Goal: Navigation & Orientation: Find specific page/section

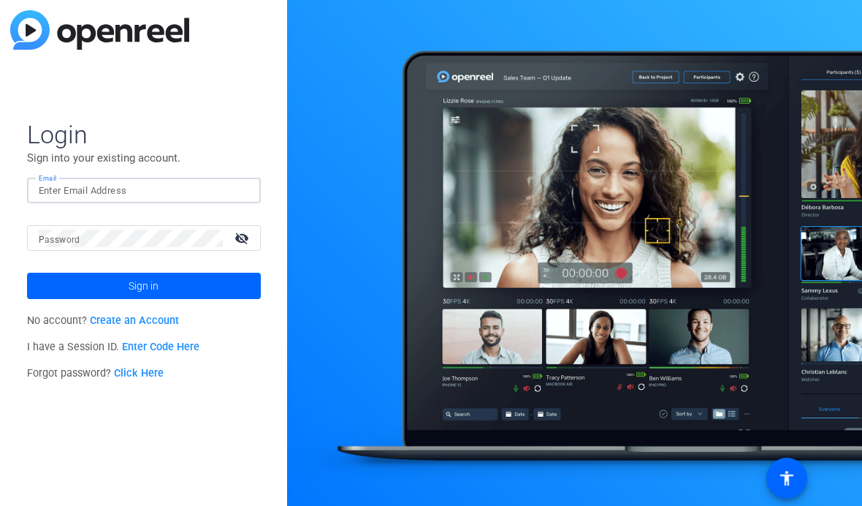
click at [136, 194] on input "Email" at bounding box center [144, 191] width 210 height 18
type input "[PERSON_NAME][EMAIL_ADDRESS][DOMAIN_NAME]"
click at [243, 237] on mat-icon "visibility_off" at bounding box center [243, 237] width 35 height 21
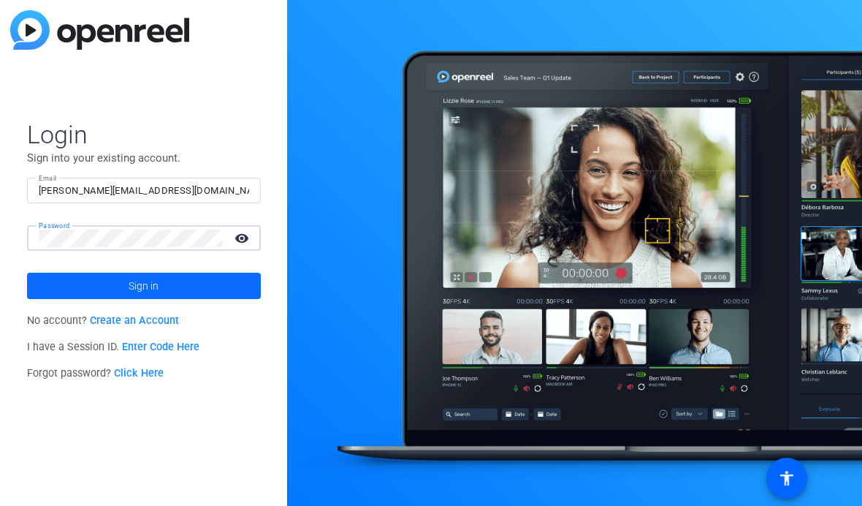
click at [114, 283] on span at bounding box center [144, 285] width 234 height 35
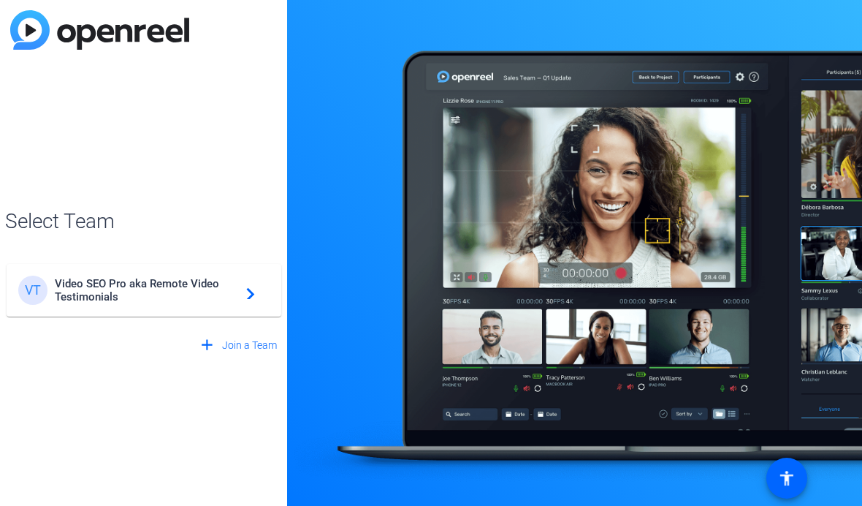
click at [124, 284] on span "Video SEO Pro aka Remote Video Testimonials" at bounding box center [146, 290] width 183 height 26
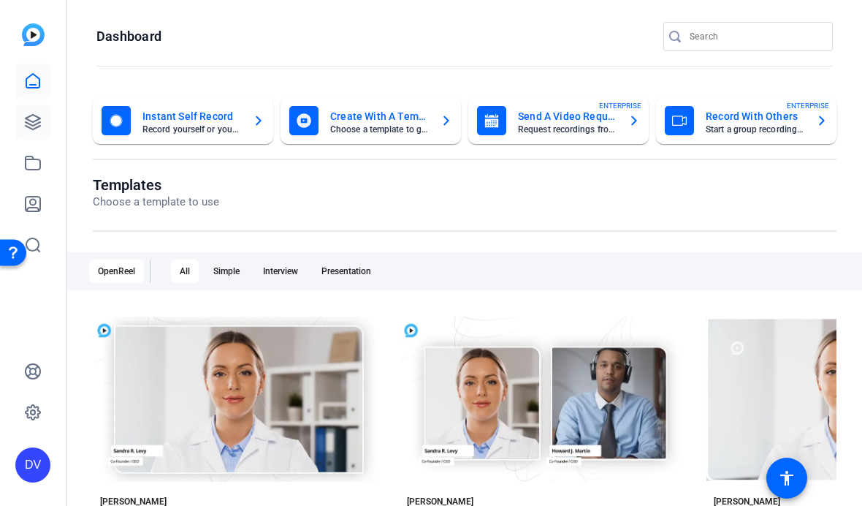
click at [36, 128] on icon at bounding box center [33, 122] width 15 height 15
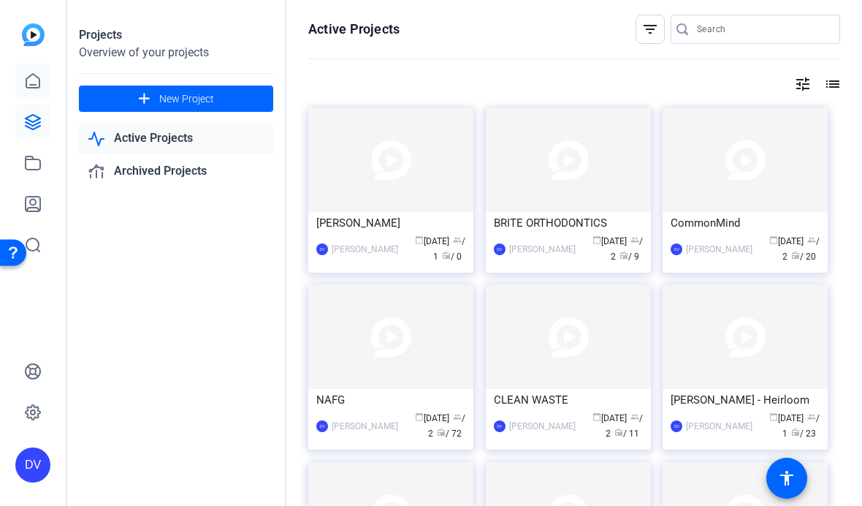
click at [33, 77] on icon at bounding box center [33, 81] width 18 height 18
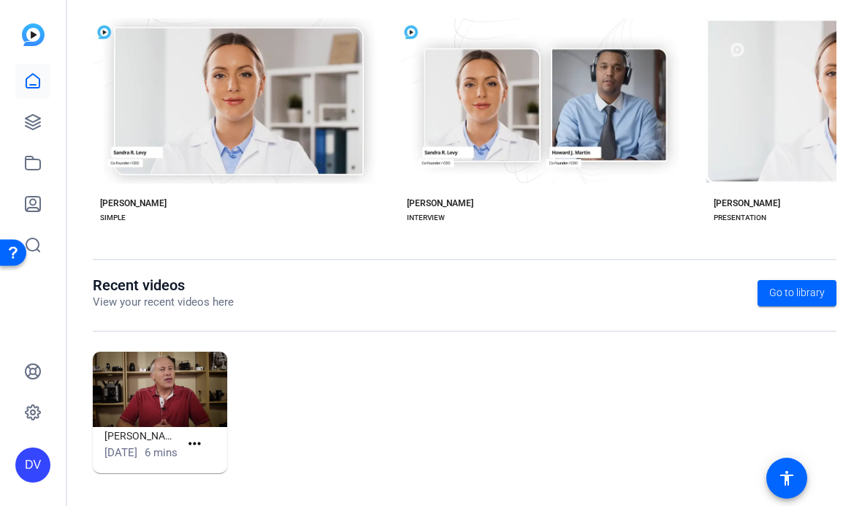
scroll to position [313, 0]
